Goal: Task Accomplishment & Management: Use online tool/utility

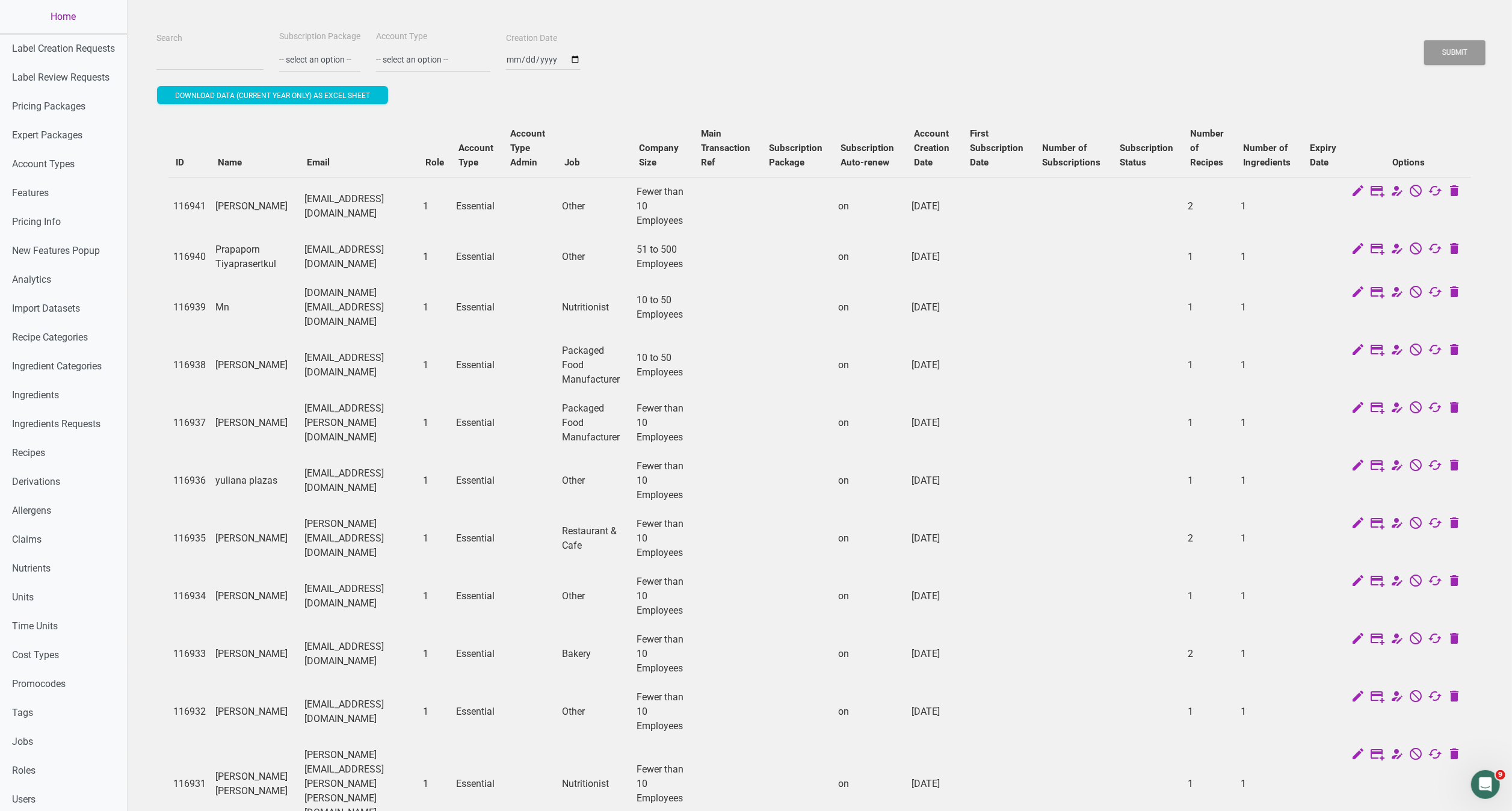
click at [58, 22] on link "Home" at bounding box center [63, 16] width 127 height 34
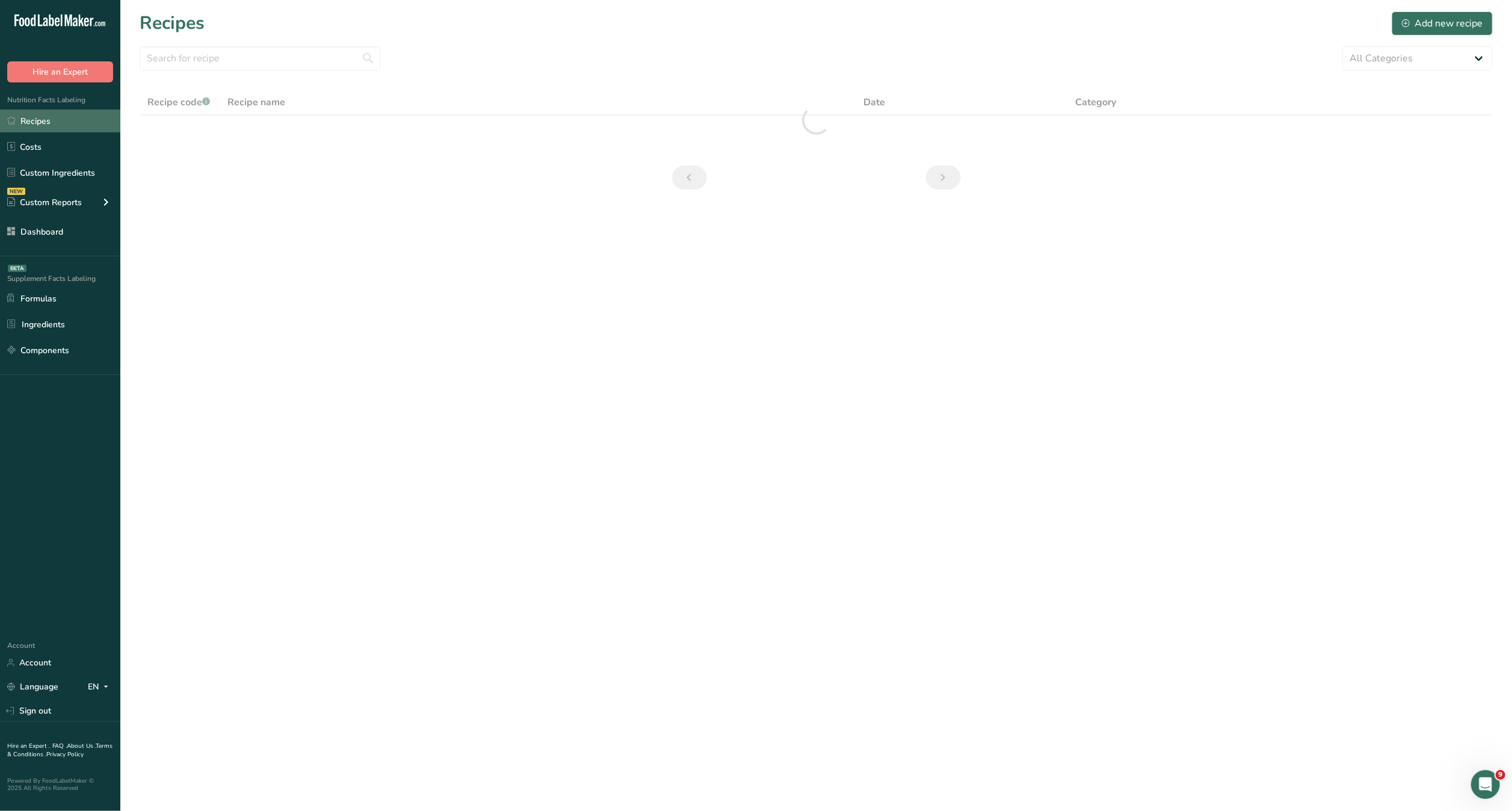
click at [64, 128] on link "Recipes" at bounding box center [60, 121] width 120 height 23
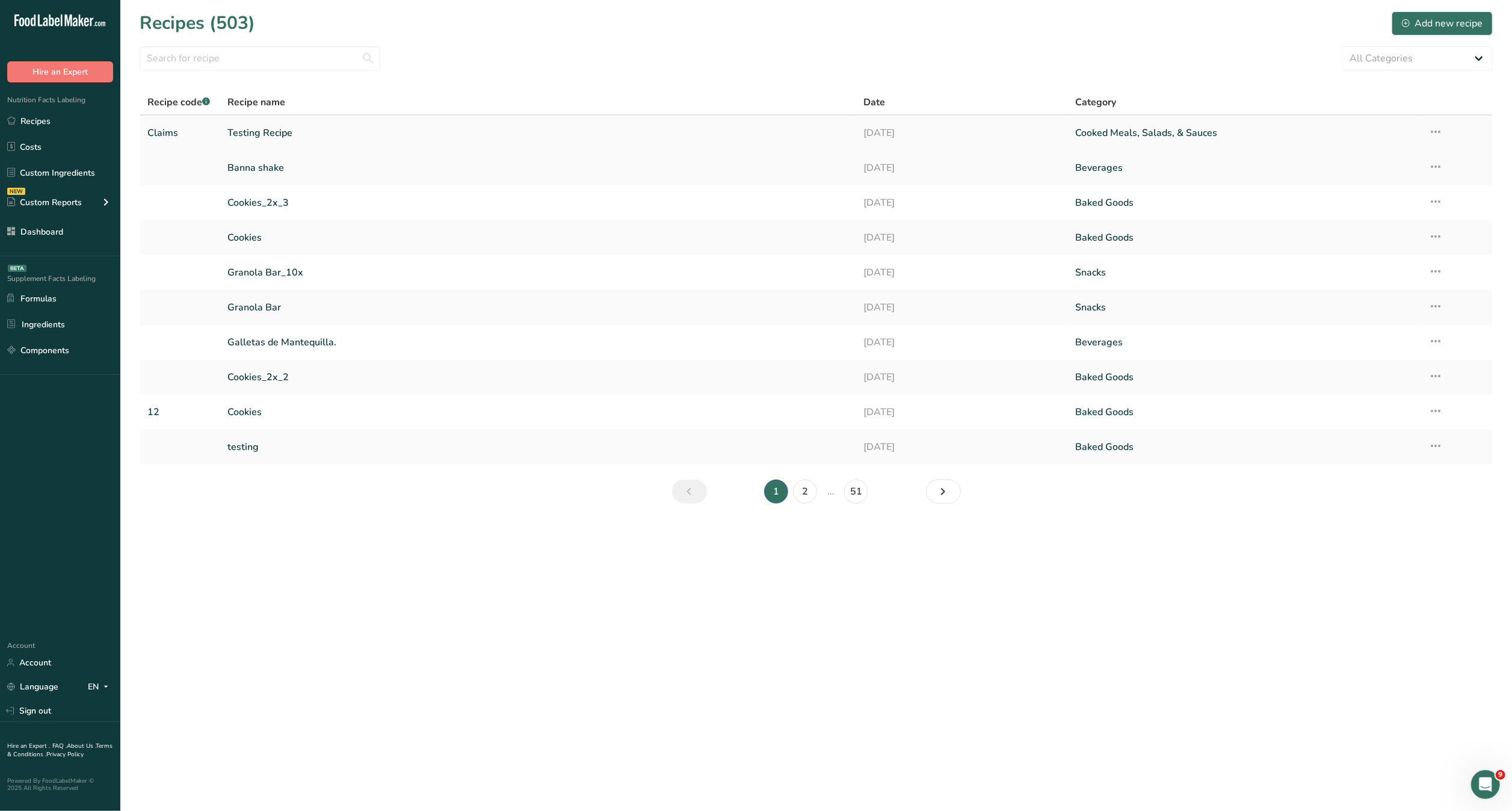
click at [335, 140] on link "Testing Recipe" at bounding box center [538, 132] width 621 height 25
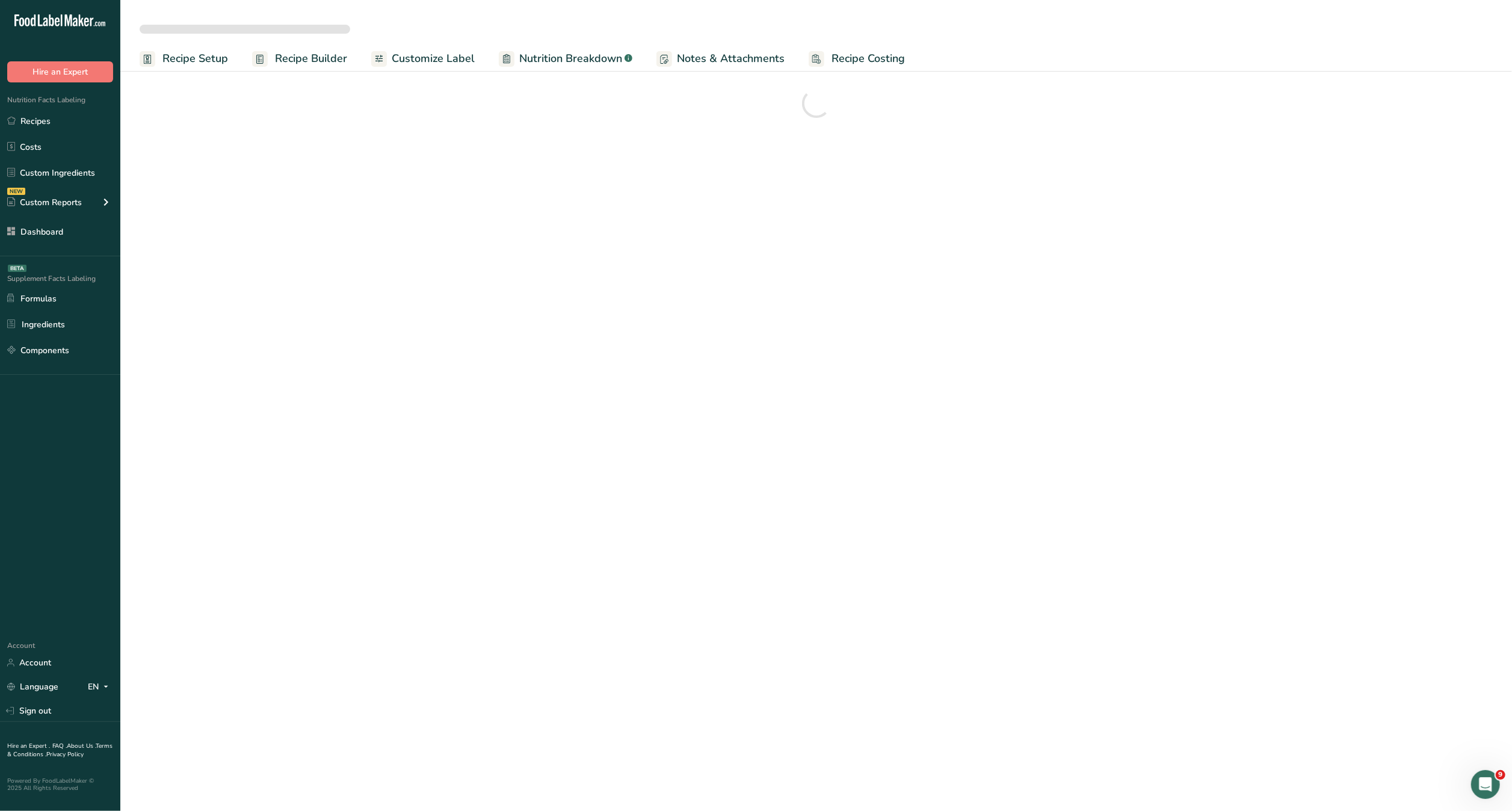
click at [437, 63] on span "Customize Label" at bounding box center [433, 59] width 83 height 16
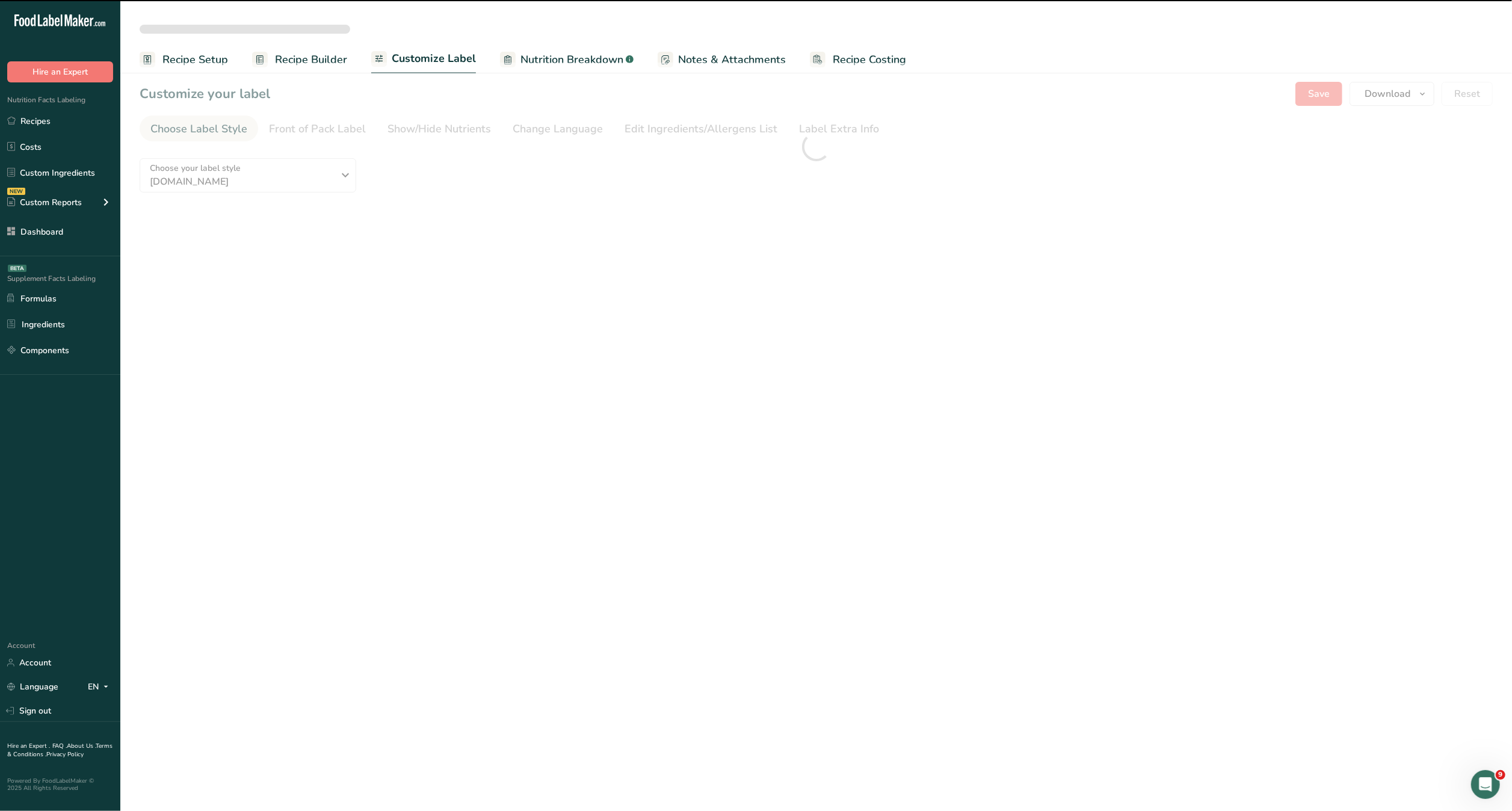
checkbox input "true"
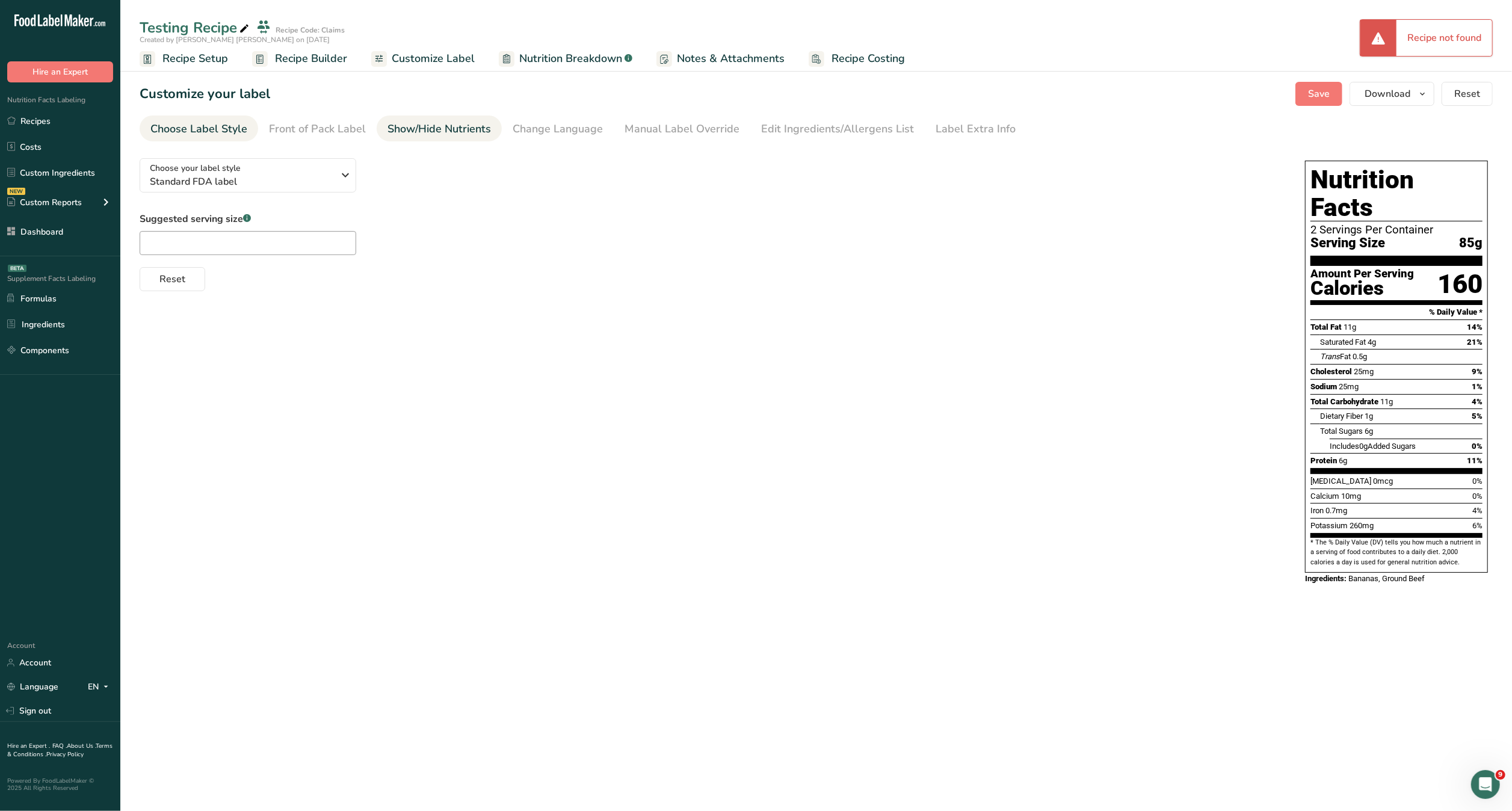
click at [468, 128] on div "Show/Hide Nutrients" at bounding box center [439, 129] width 104 height 16
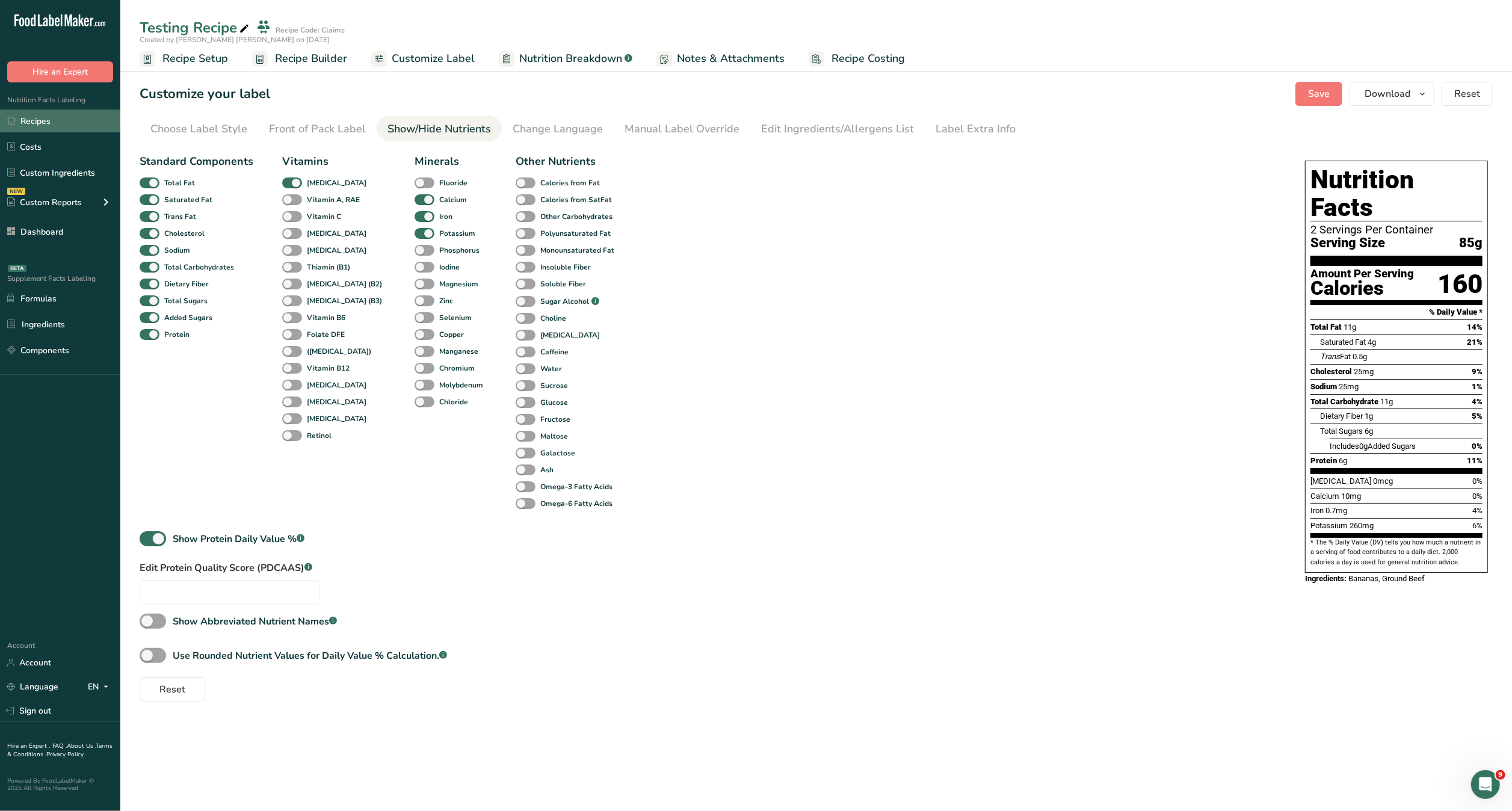
click at [68, 115] on link "Recipes" at bounding box center [60, 121] width 120 height 23
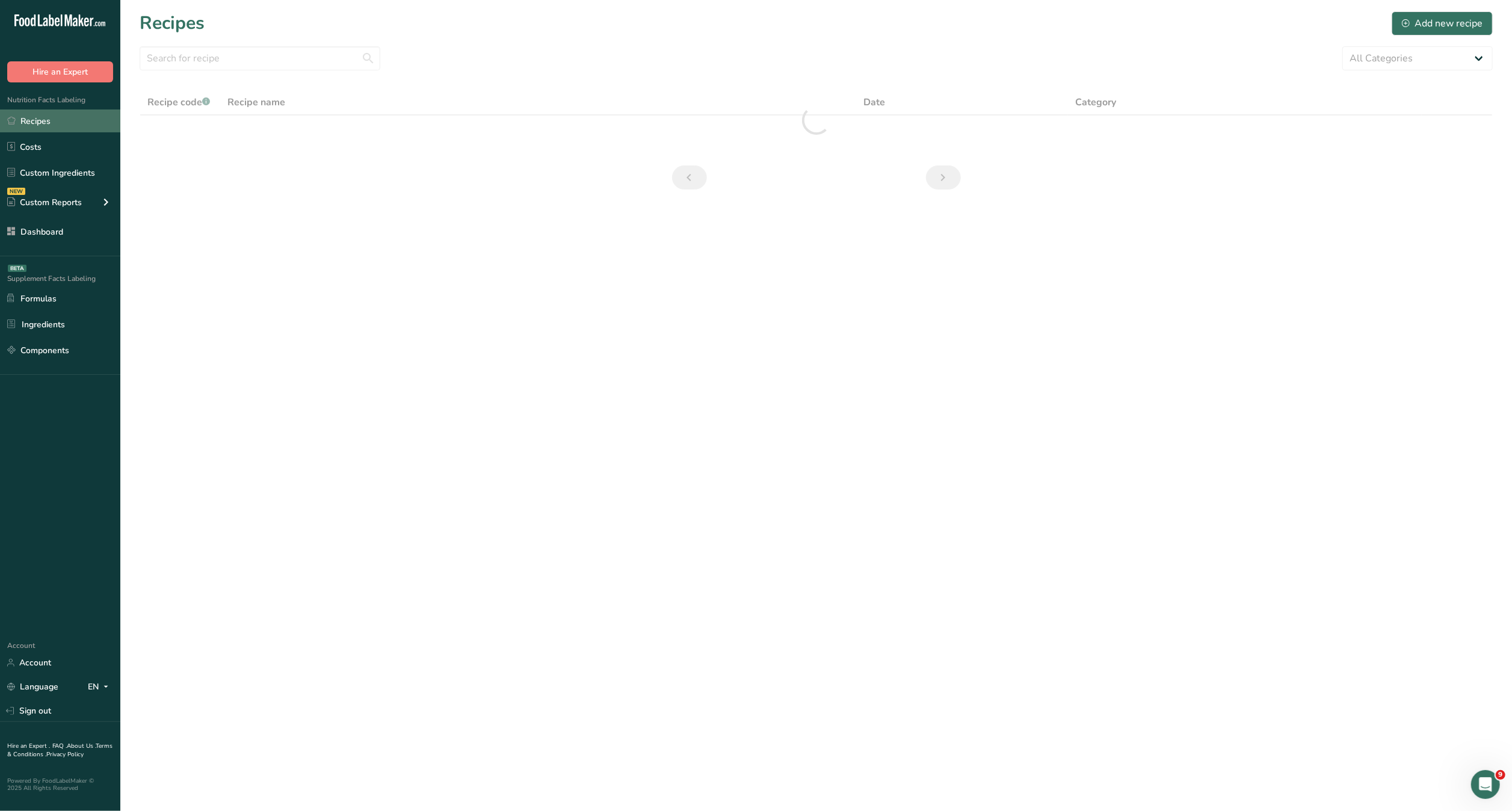
click at [68, 115] on link "Recipes" at bounding box center [60, 121] width 120 height 23
click at [73, 224] on link "Dashboard" at bounding box center [60, 231] width 120 height 23
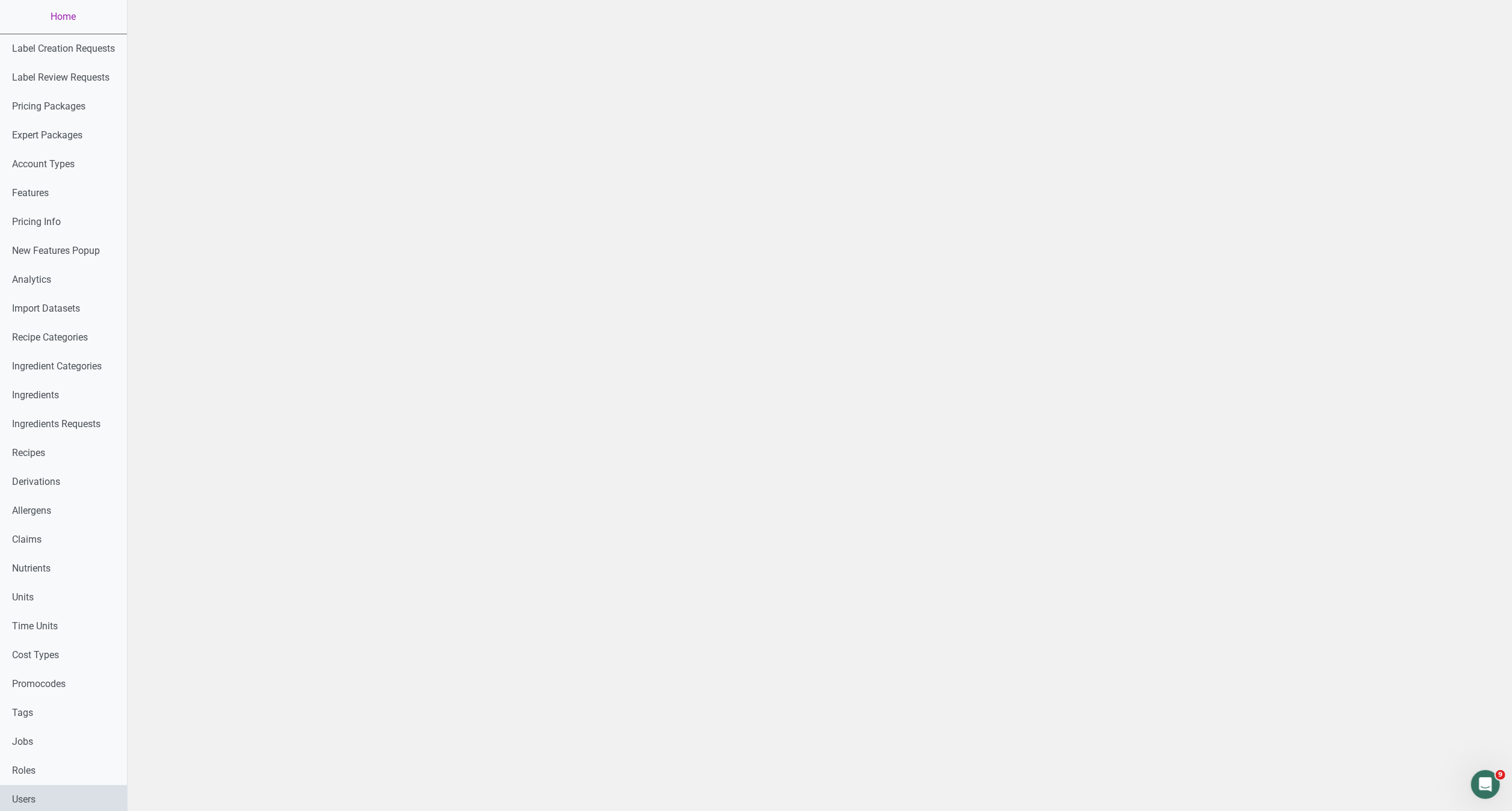
click at [75, 792] on link "Users" at bounding box center [63, 799] width 127 height 29
select select
